Goal: Entertainment & Leisure: Consume media (video, audio)

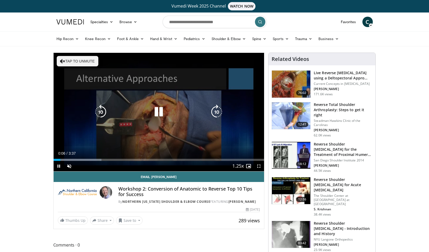
click at [68, 61] on button "Tap to unmute" at bounding box center [78, 61] width 42 height 10
